Goal: Transaction & Acquisition: Purchase product/service

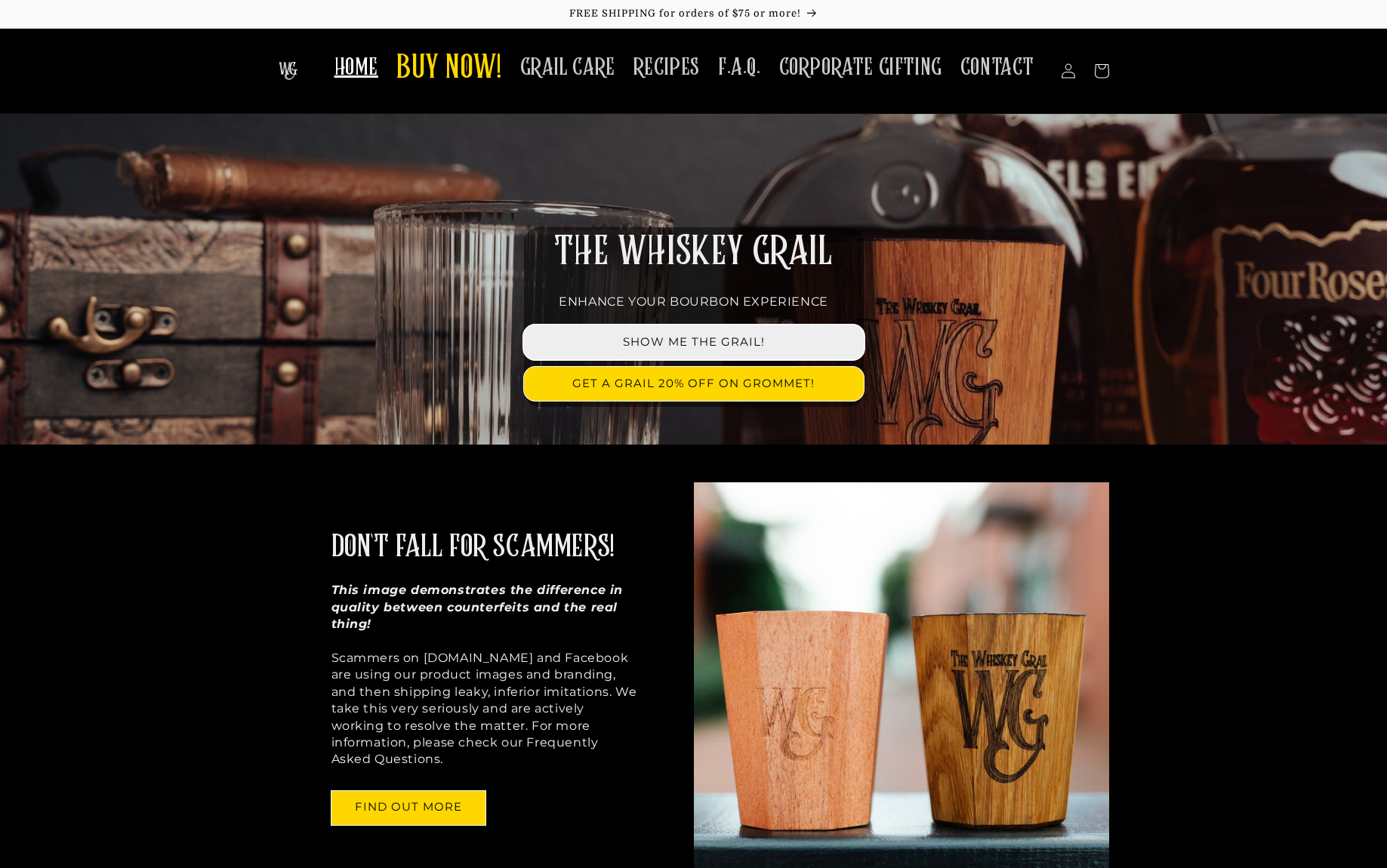
click at [691, 343] on link "SHOW ME THE GRAIL!" at bounding box center [694, 342] width 339 height 34
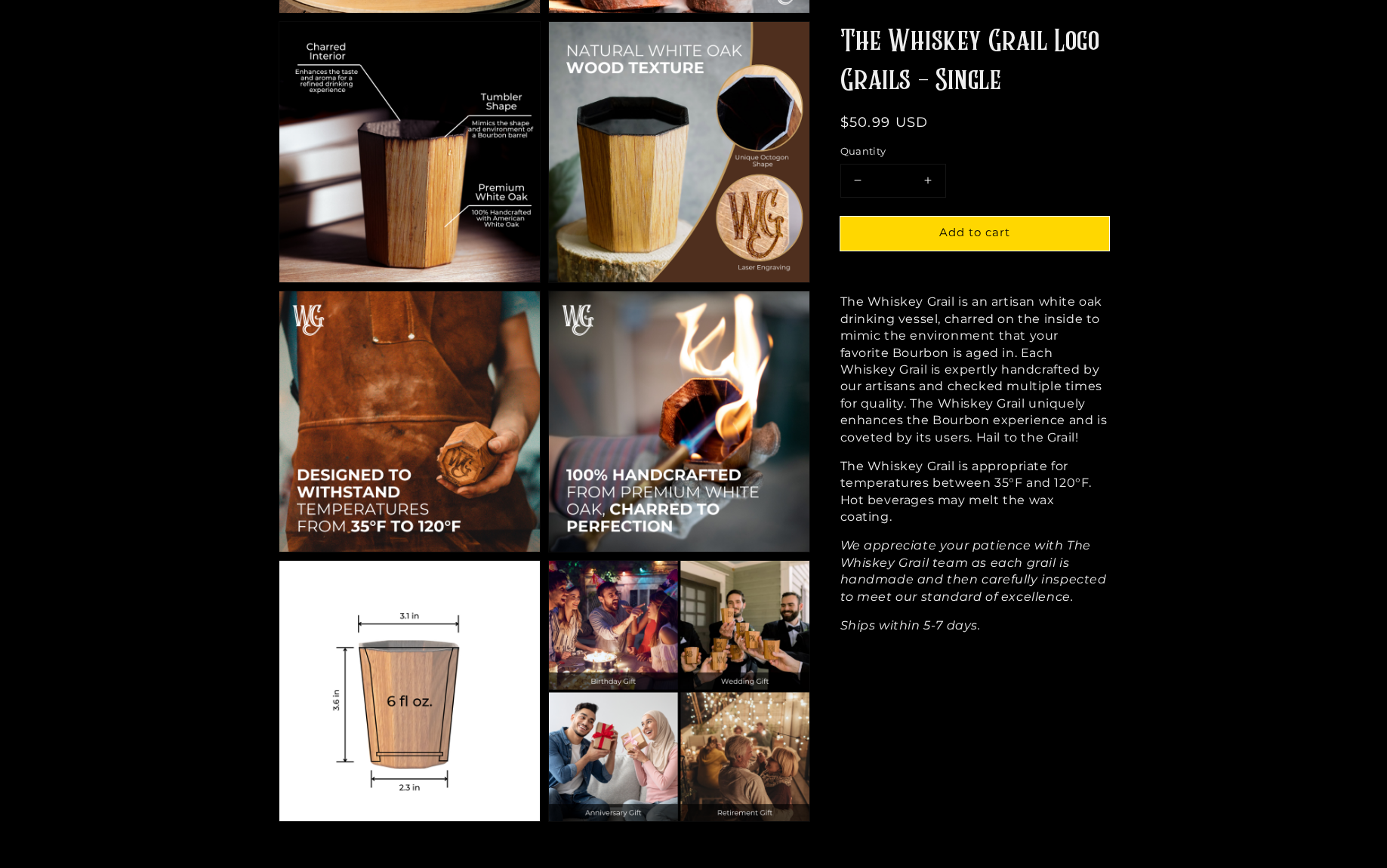
scroll to position [1136, 0]
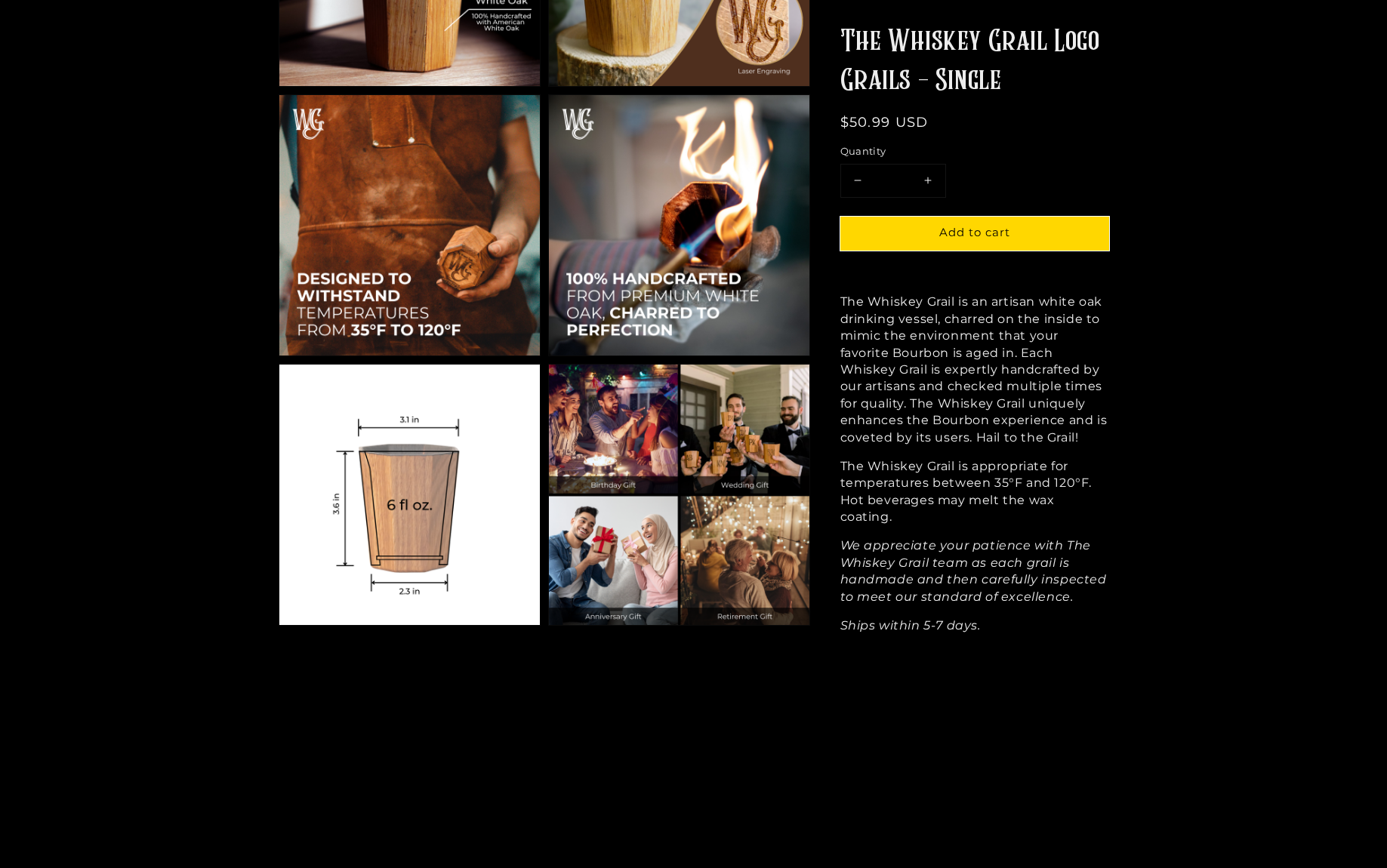
click at [605, 554] on img at bounding box center [679, 495] width 261 height 261
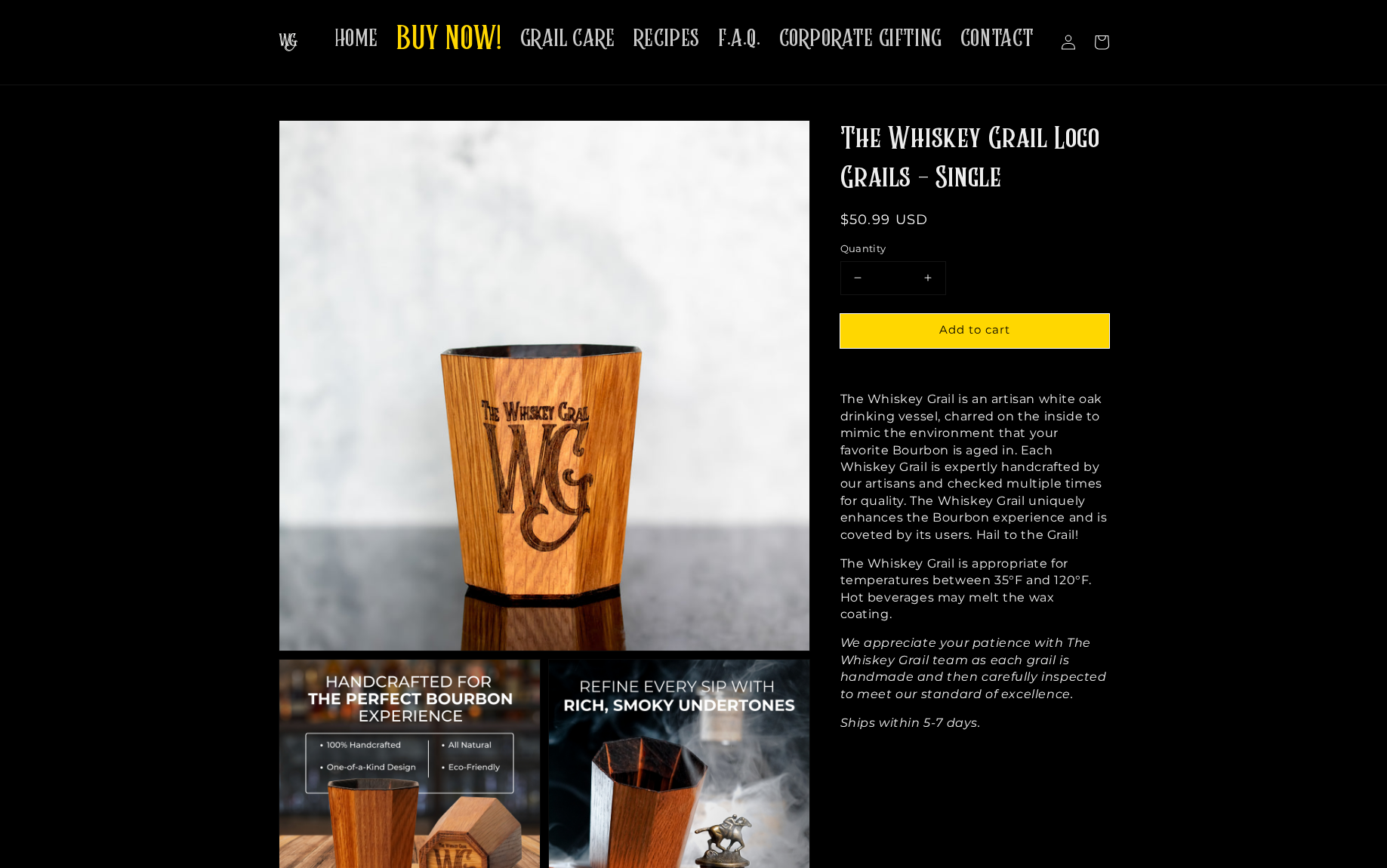
scroll to position [0, 0]
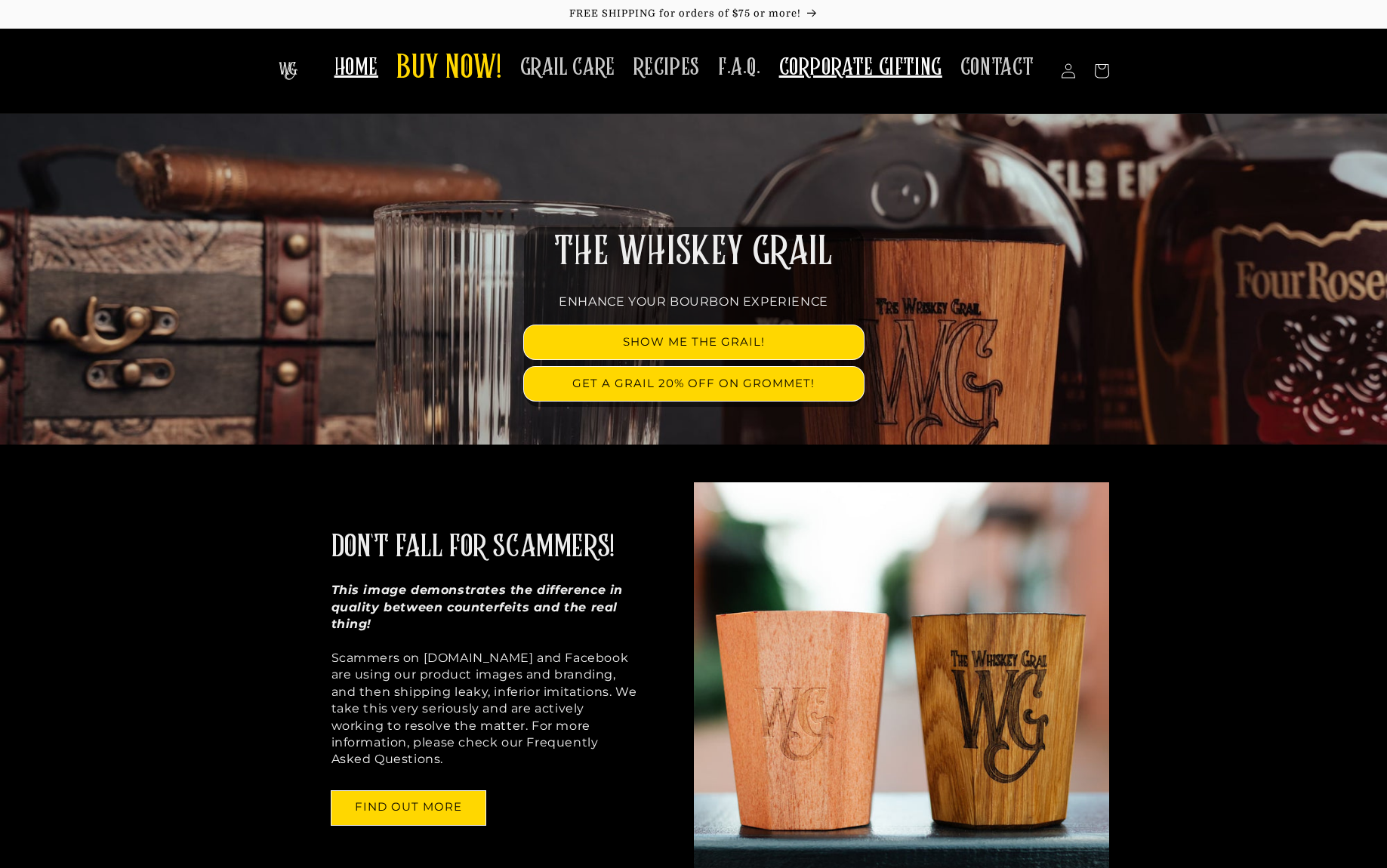
click at [845, 63] on span "CORPORATE GIFTING" at bounding box center [860, 68] width 163 height 29
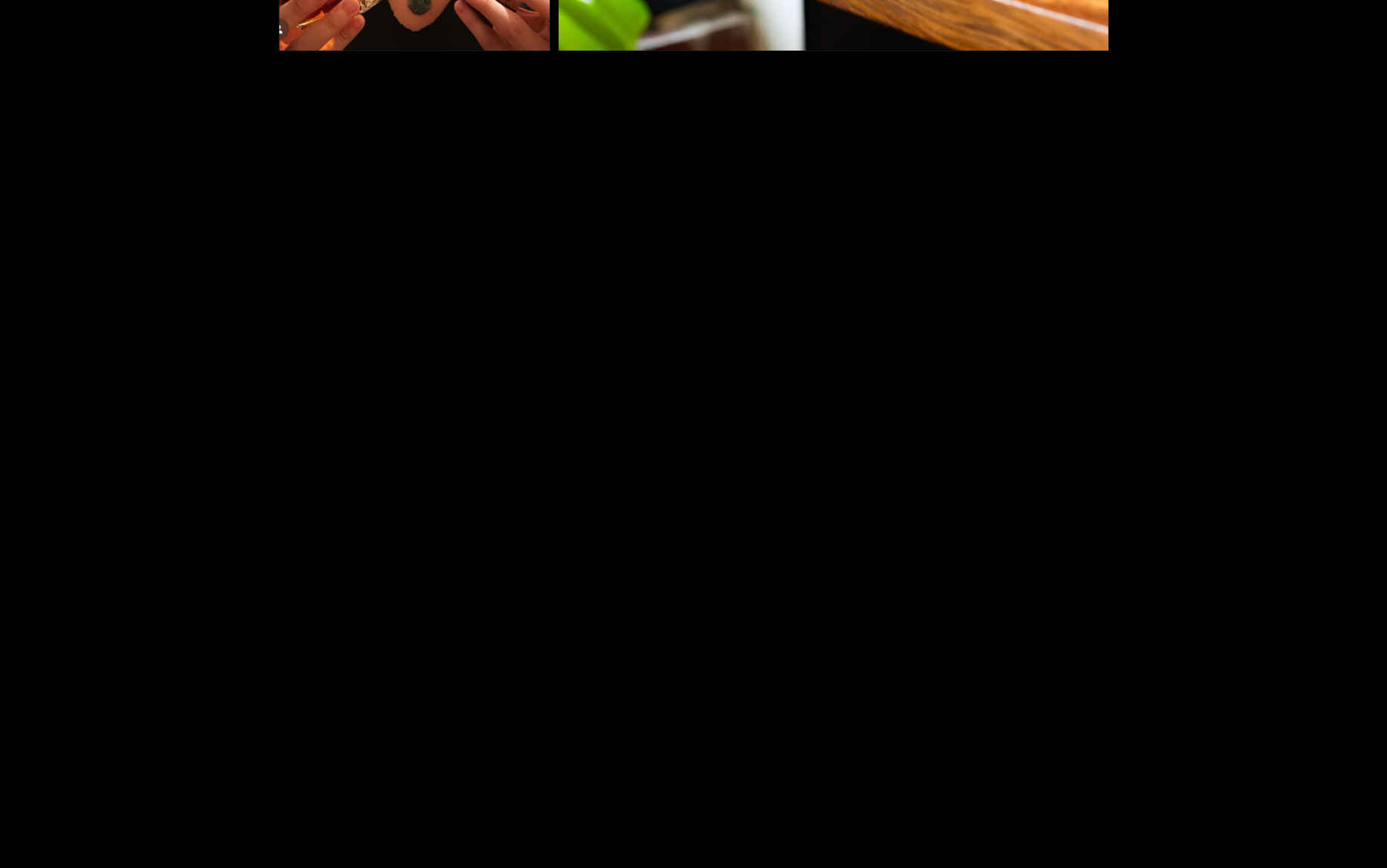
scroll to position [1933, 0]
